Goal: Information Seeking & Learning: Learn about a topic

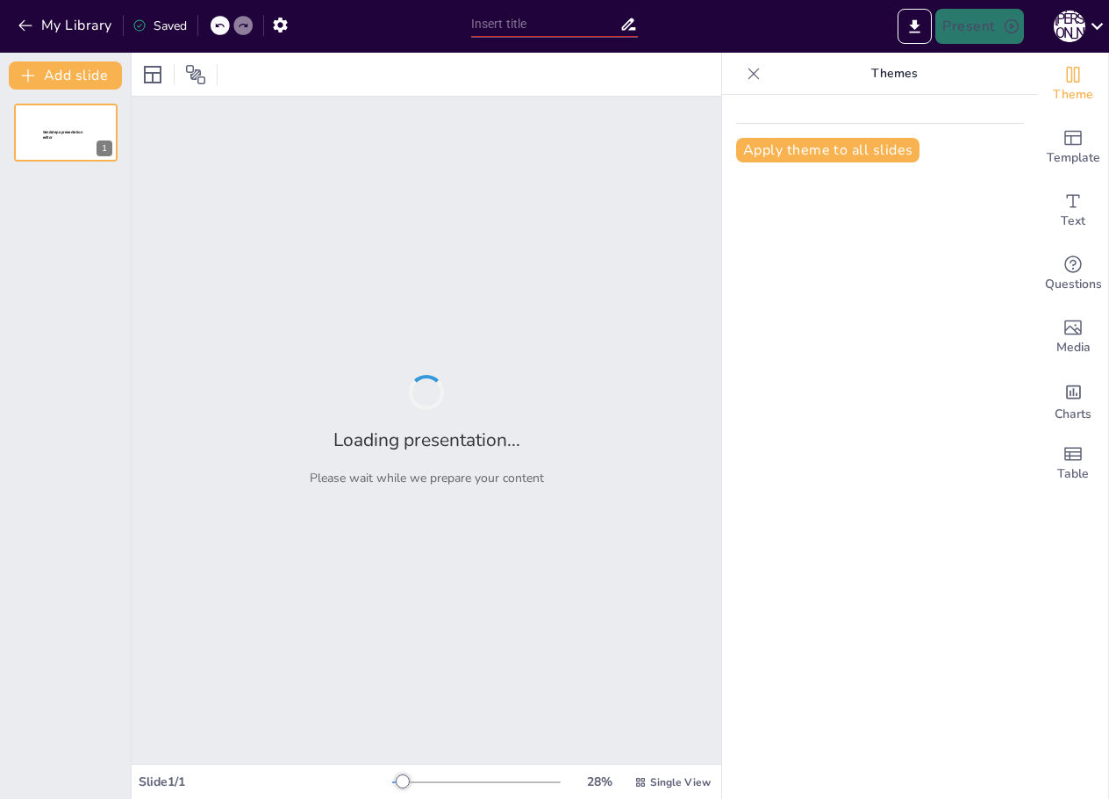
type input "Фінансовий моніторинг в банках: Основи та принципи"
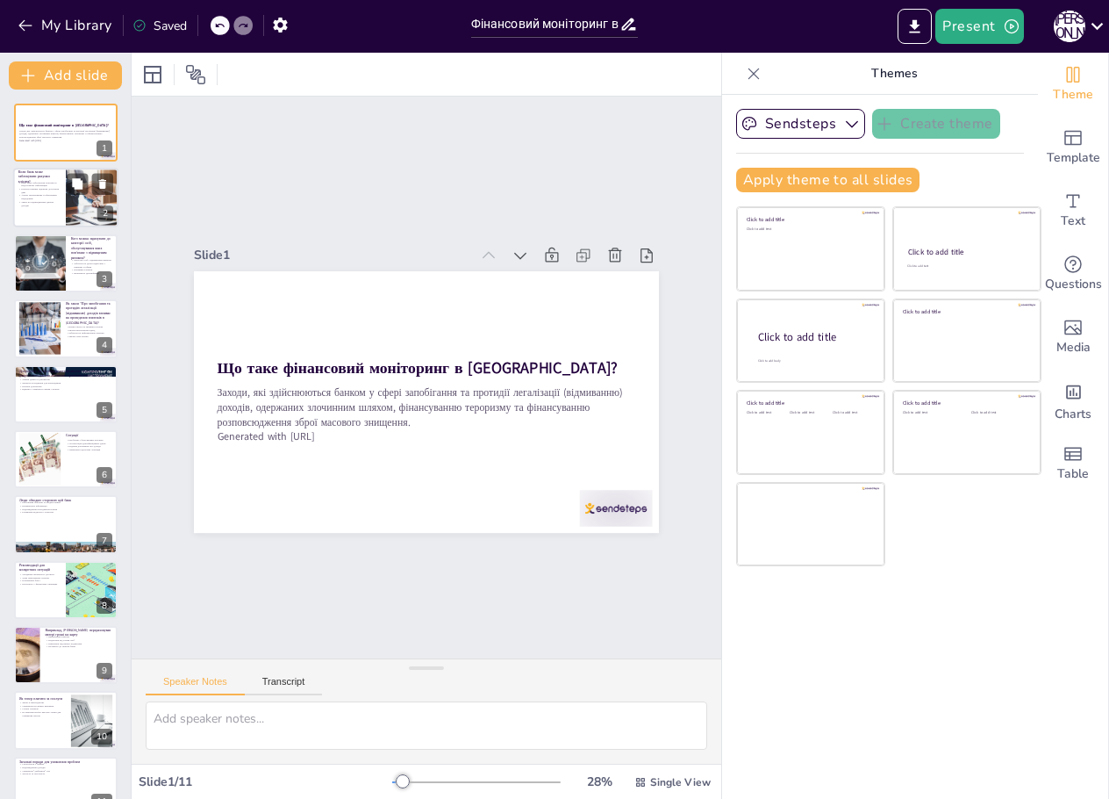
click at [46, 204] on p "Запит на підтвердження джерел доходів" at bounding box center [39, 204] width 42 height 6
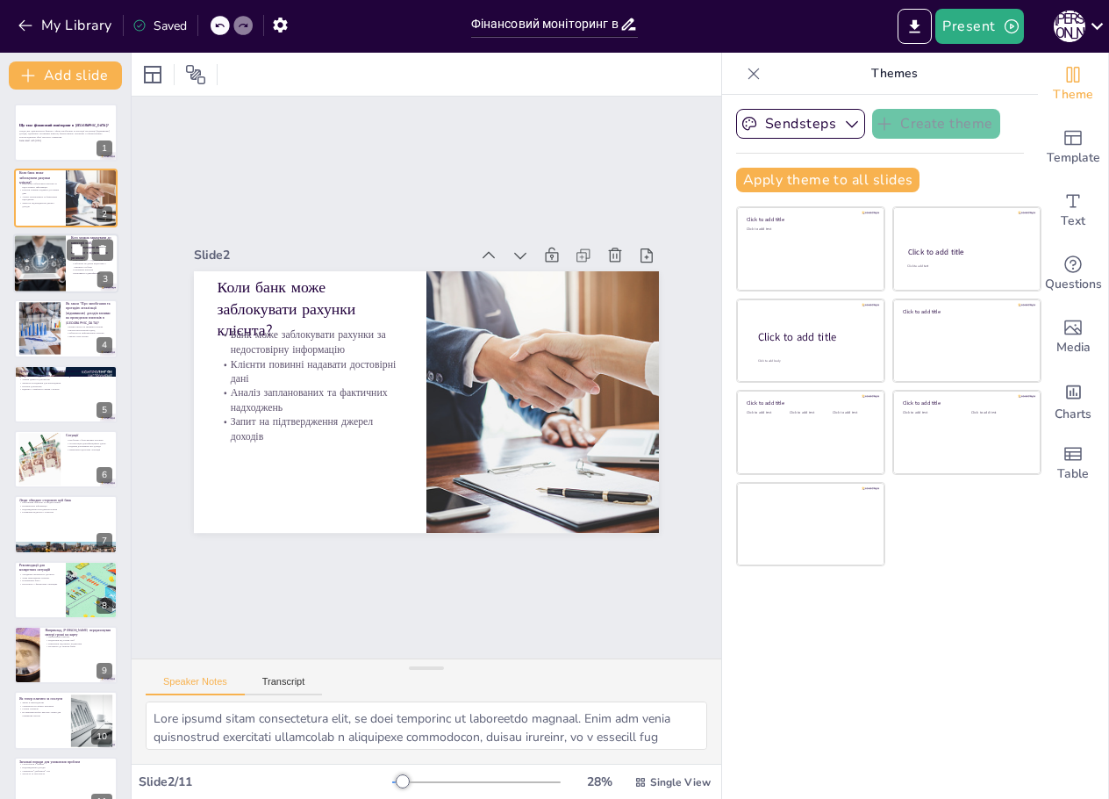
click at [37, 252] on div at bounding box center [40, 263] width 90 height 60
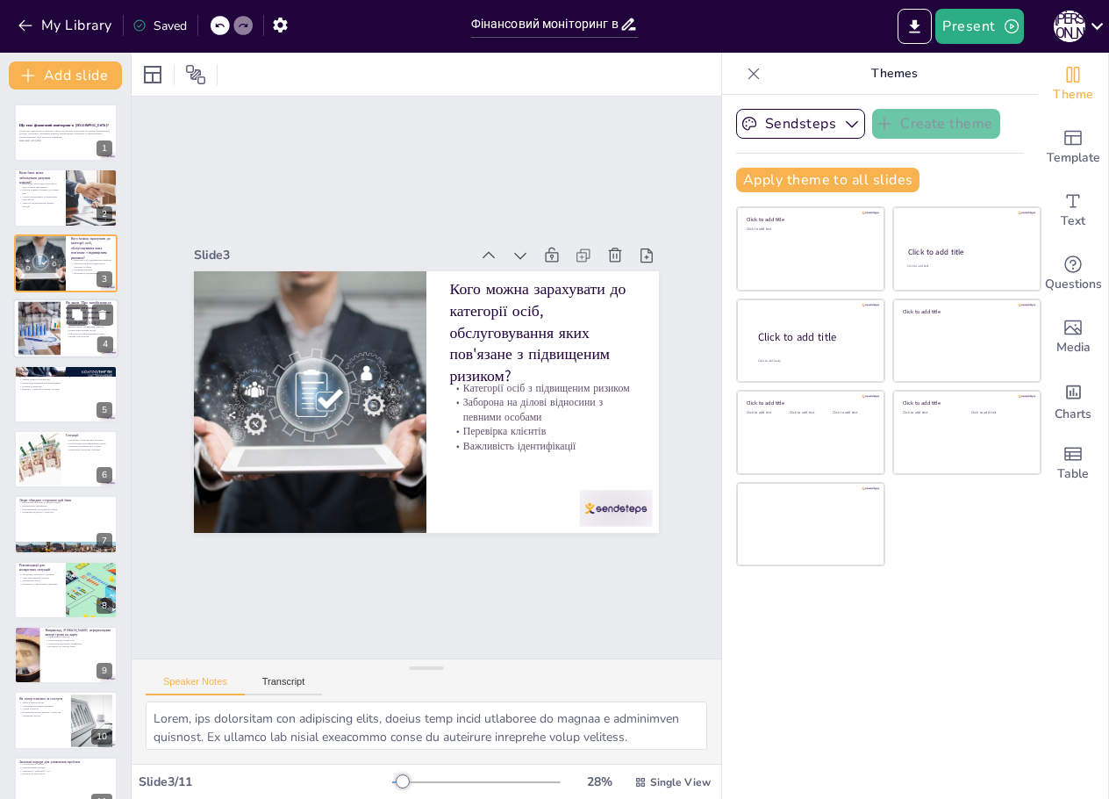
click at [38, 355] on div at bounding box center [39, 329] width 95 height 54
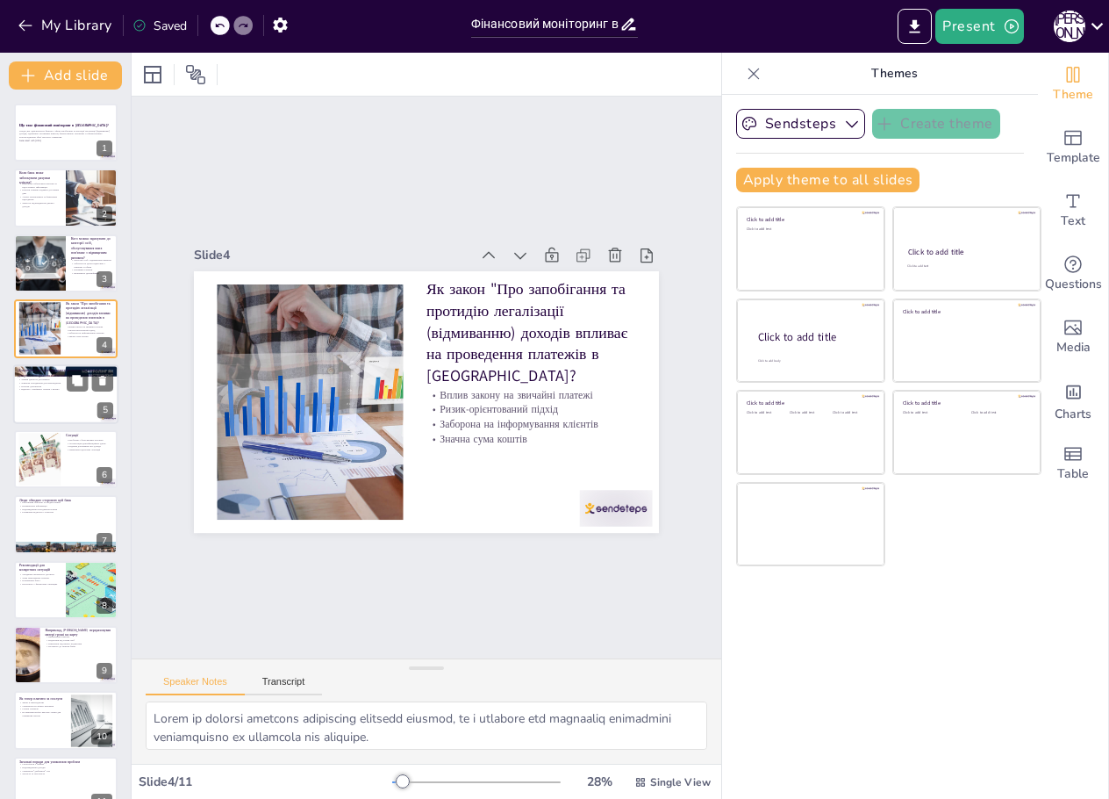
click at [51, 391] on div at bounding box center [65, 394] width 105 height 60
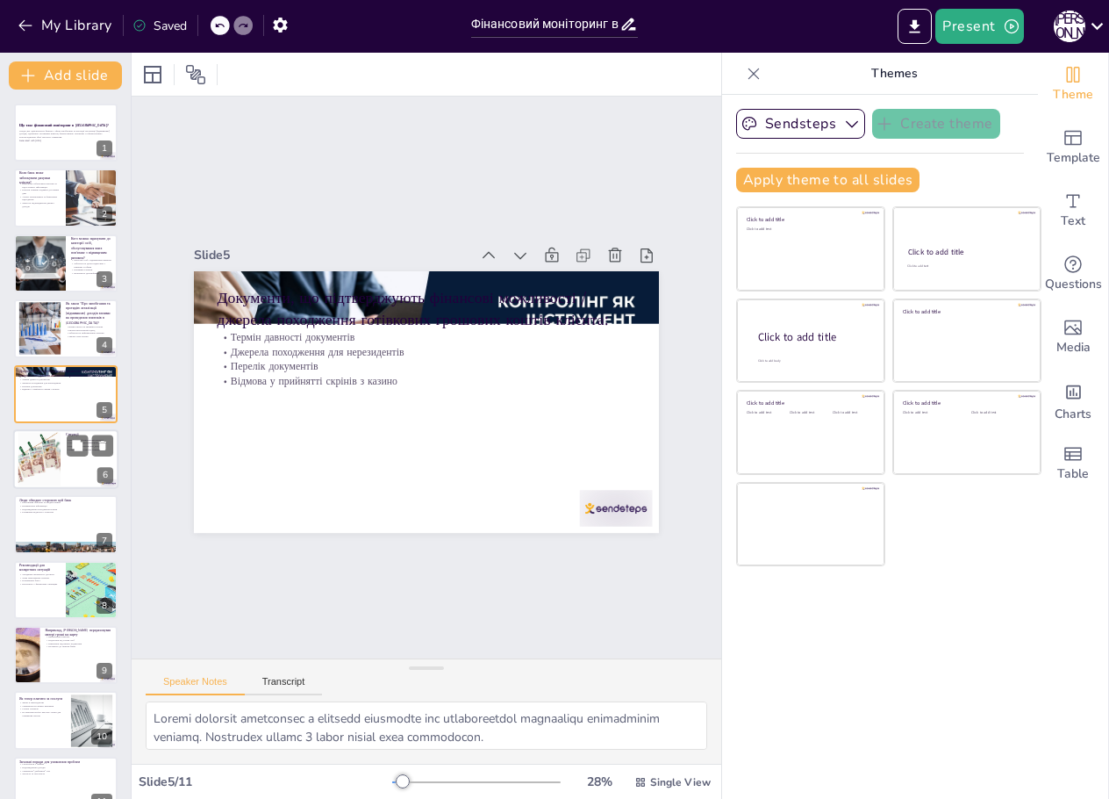
click at [57, 461] on div at bounding box center [39, 460] width 80 height 54
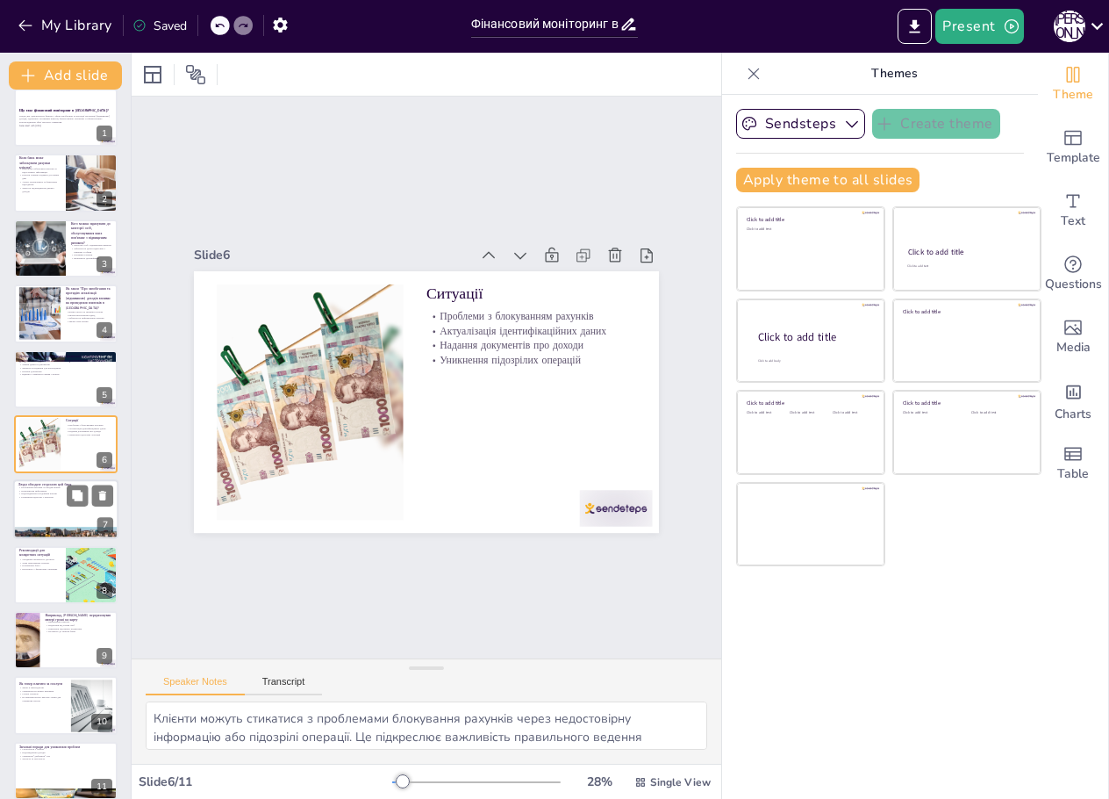
click at [36, 492] on p "Підтвердження походження коштів" at bounding box center [65, 494] width 95 height 4
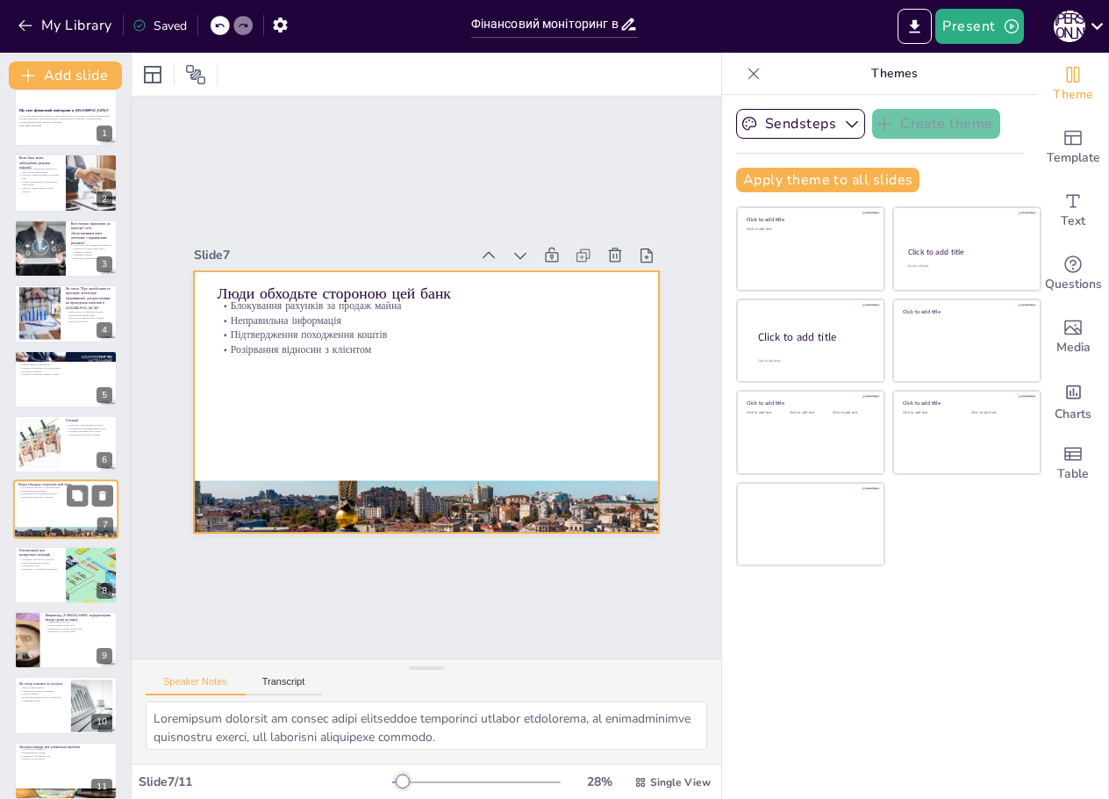
scroll to position [30, 0]
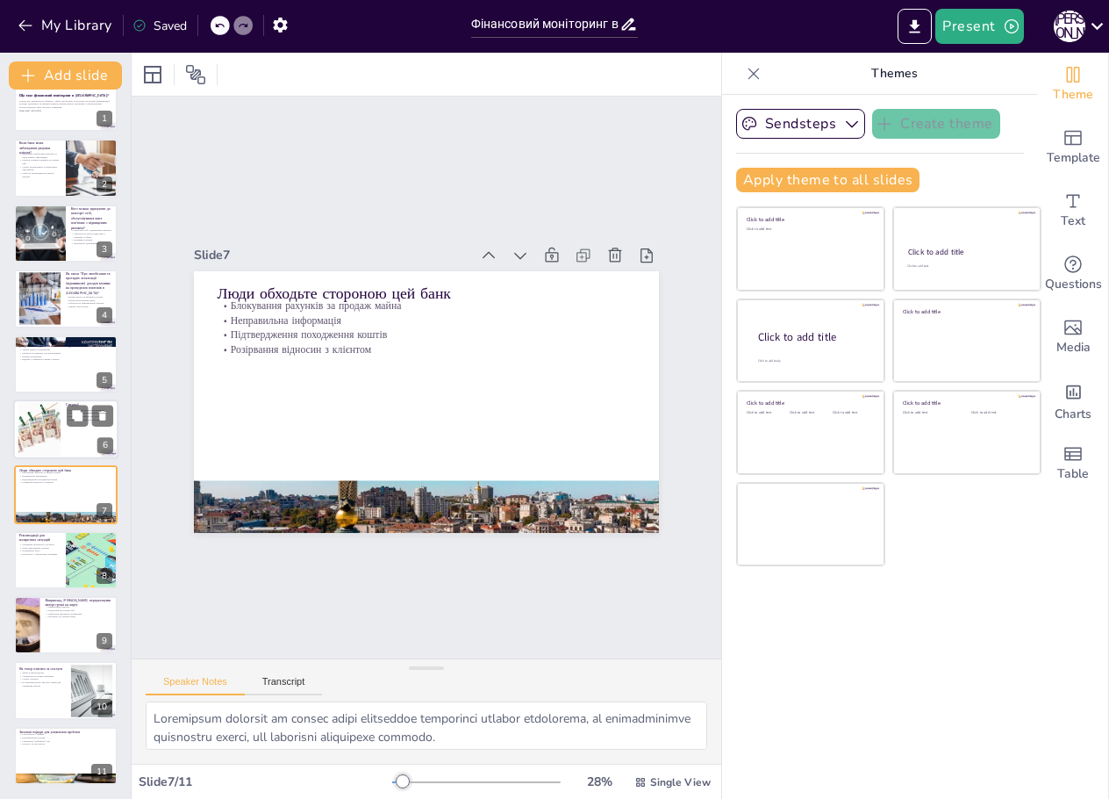
click at [47, 425] on div at bounding box center [39, 430] width 80 height 54
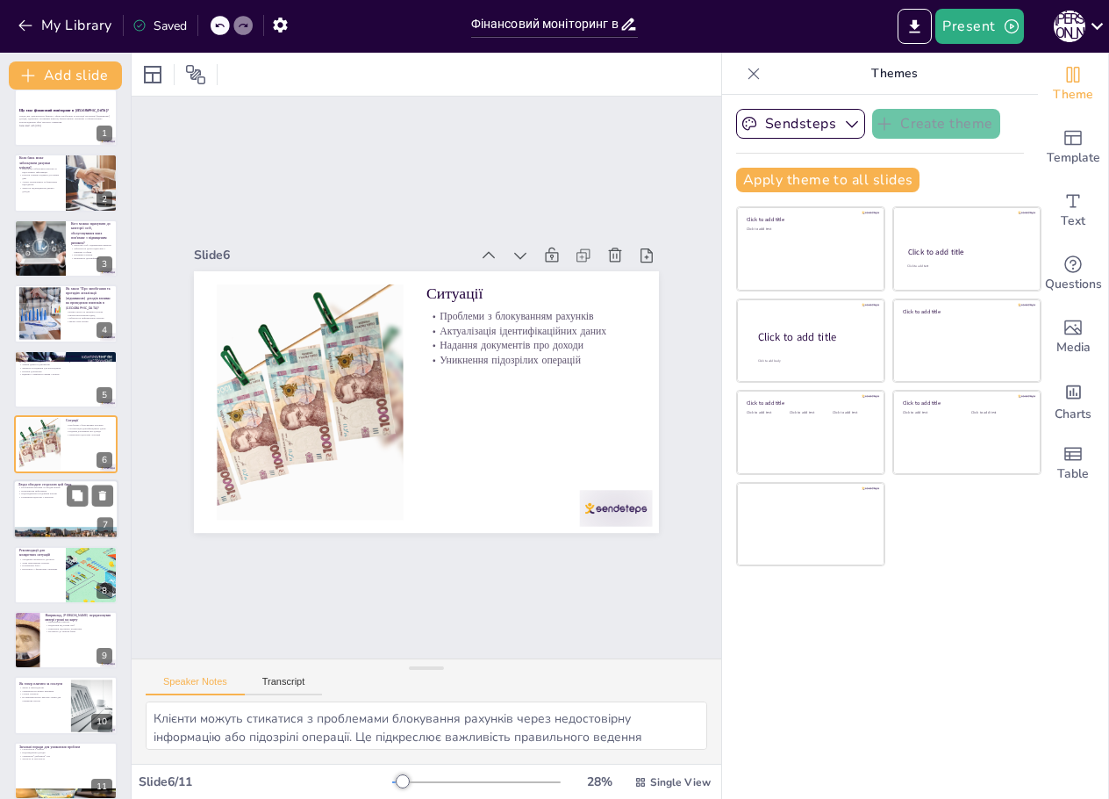
click at [44, 493] on p "Підтвердження походження коштів" at bounding box center [65, 494] width 95 height 4
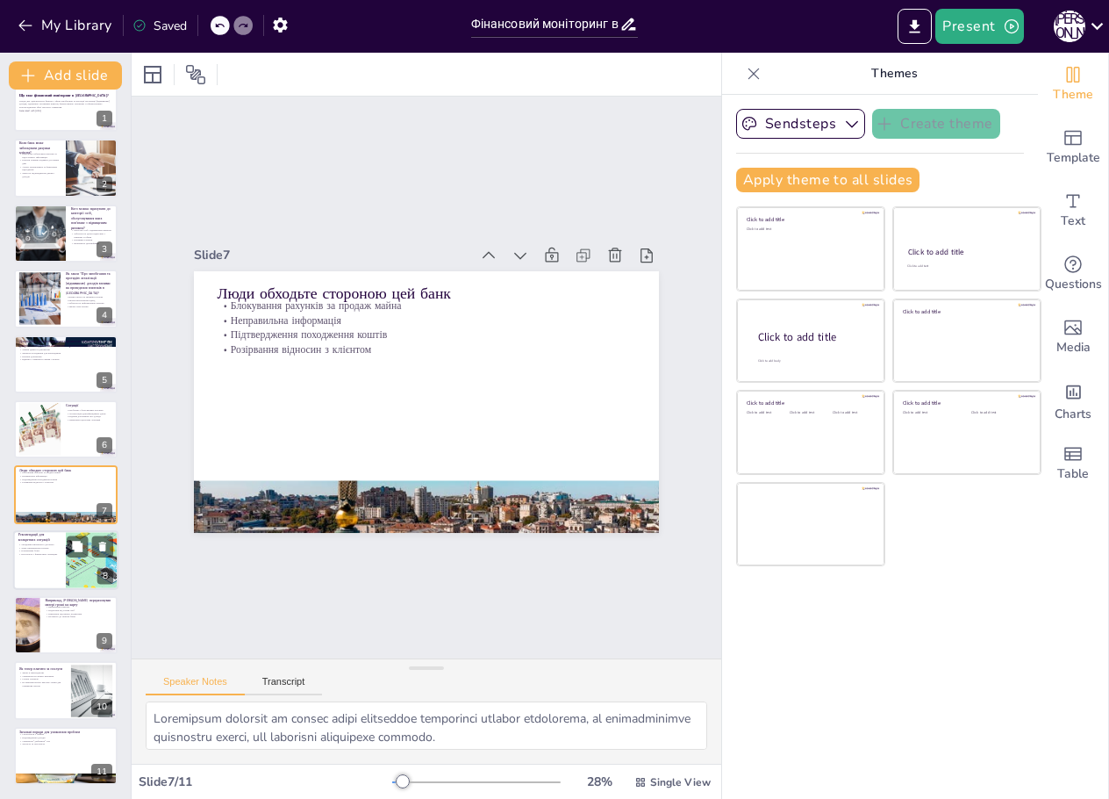
click at [21, 544] on p "Укладання письмового договору" at bounding box center [39, 544] width 42 height 4
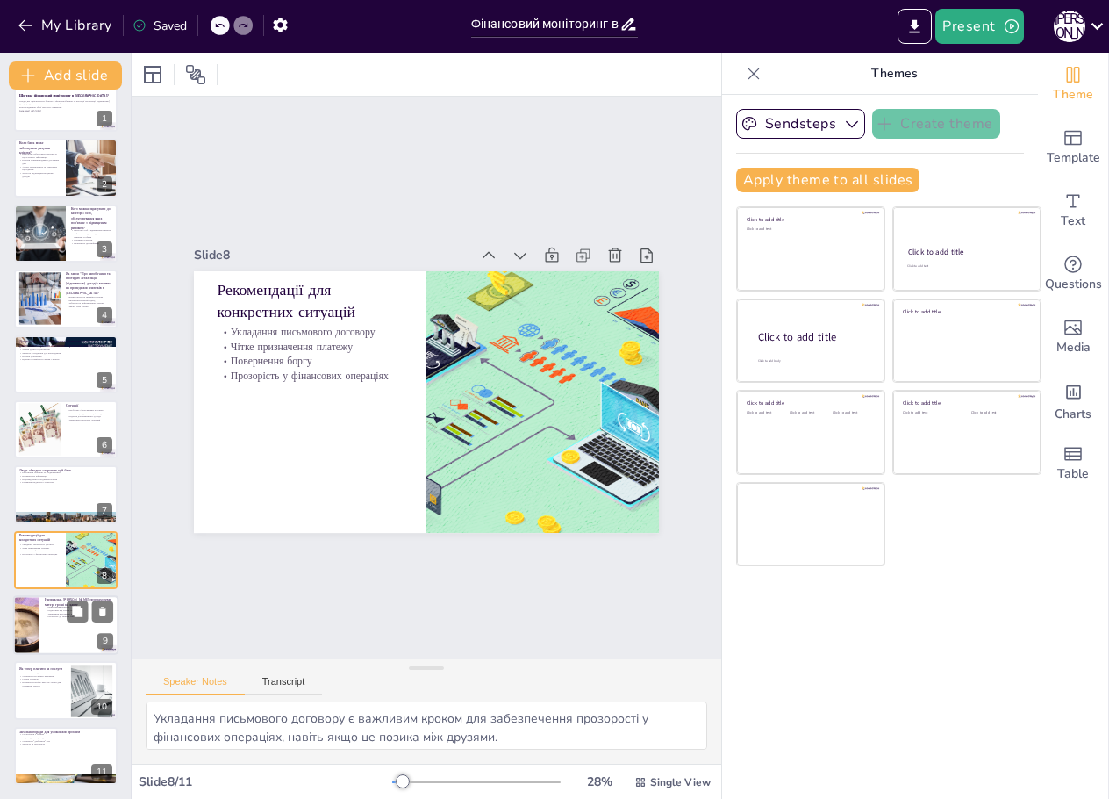
click at [52, 653] on div "Наприклад, [PERSON_NAME] перераховував матері гроші на карту Призначення платеж…" at bounding box center [65, 625] width 105 height 60
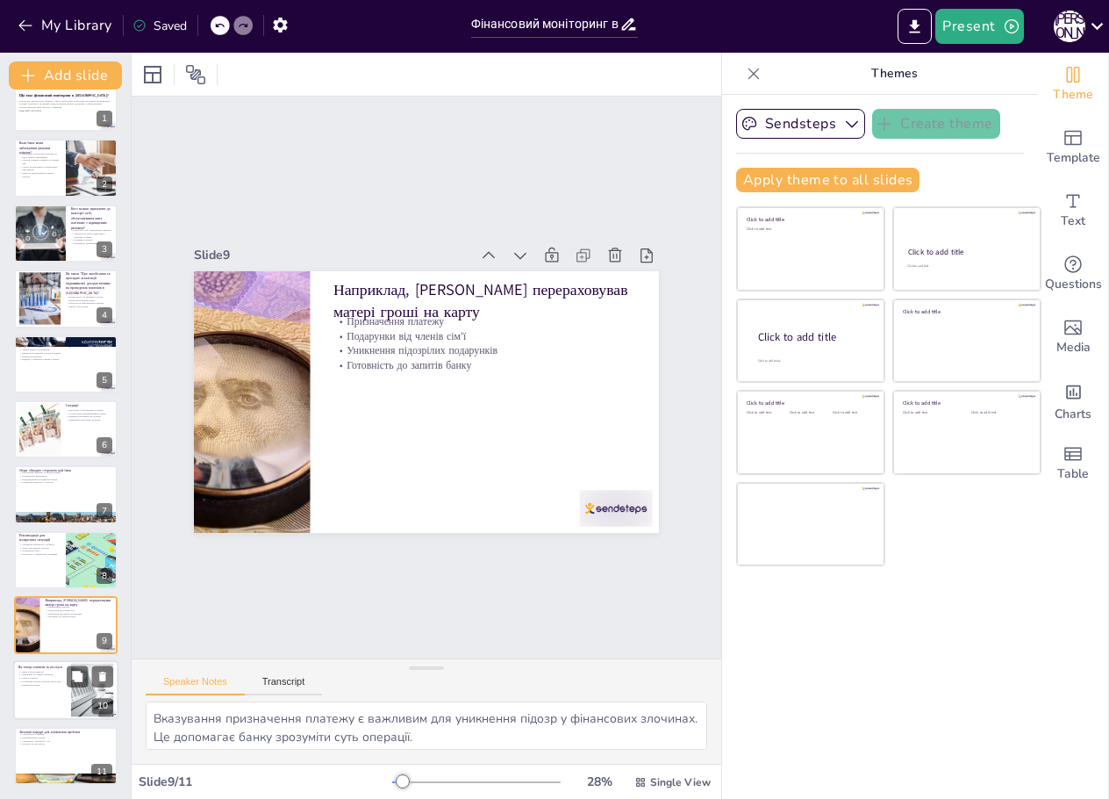
click at [45, 677] on p "Сплата готівкою" at bounding box center [41, 679] width 47 height 4
type textarea "Зміни в законодавстві впливають на фінансові операції, що вимагає від клієнтів …"
